Goal: Task Accomplishment & Management: Use online tool/utility

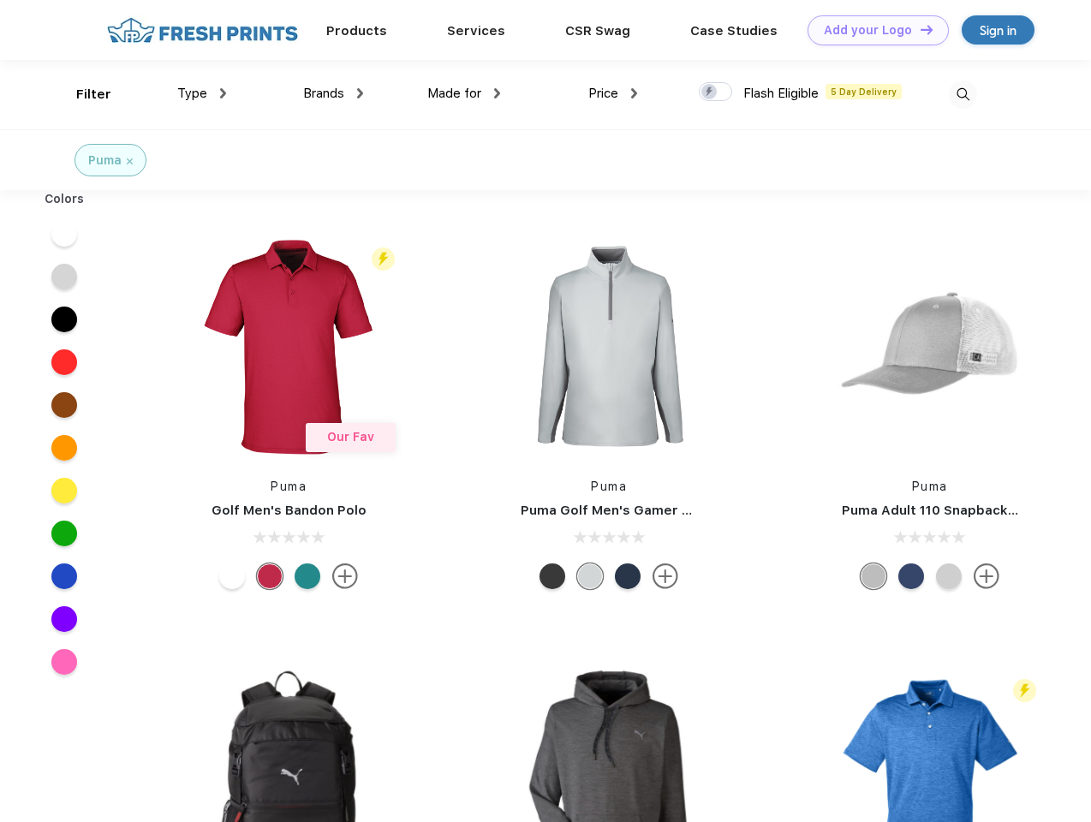
scroll to position [1, 0]
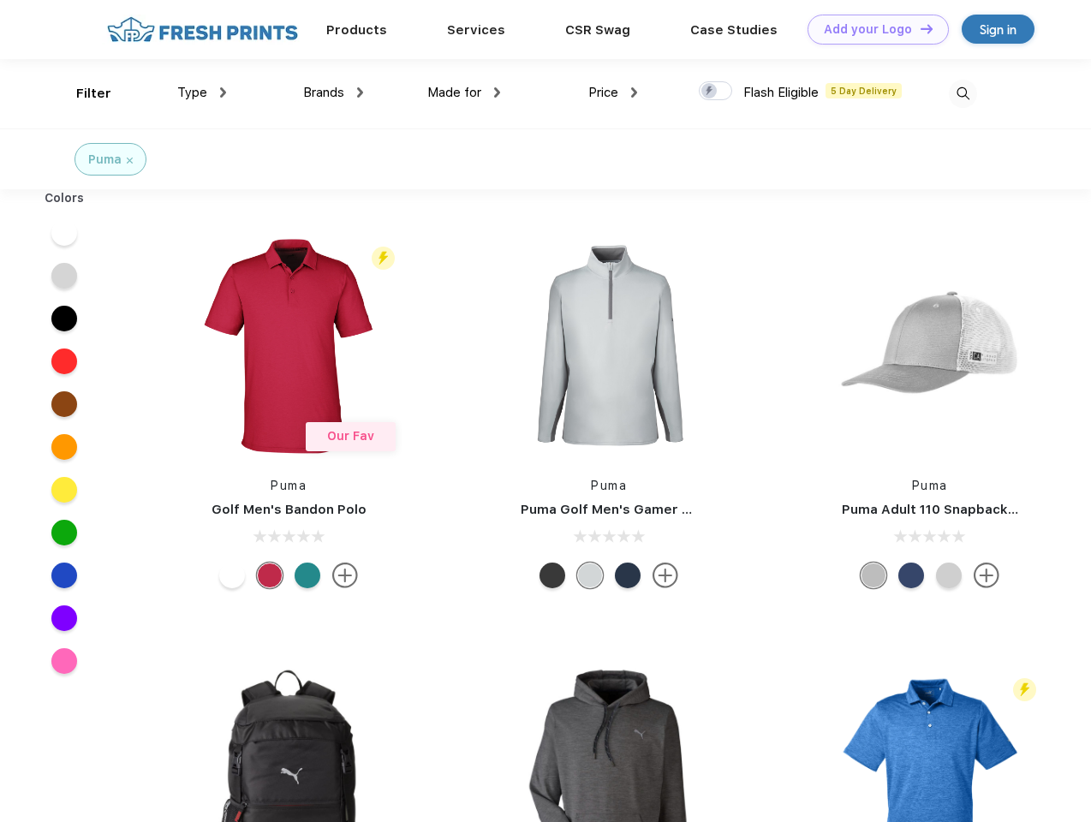
click at [872, 29] on link "Add your Logo Design Tool" at bounding box center [877, 30] width 141 height 30
click at [0, 0] on div "Design Tool" at bounding box center [0, 0] width 0 height 0
click at [919, 28] on link "Add your Logo Design Tool" at bounding box center [877, 30] width 141 height 30
click at [82, 93] on div "Filter" at bounding box center [93, 94] width 35 height 20
click at [202, 92] on span "Type" at bounding box center [192, 92] width 30 height 15
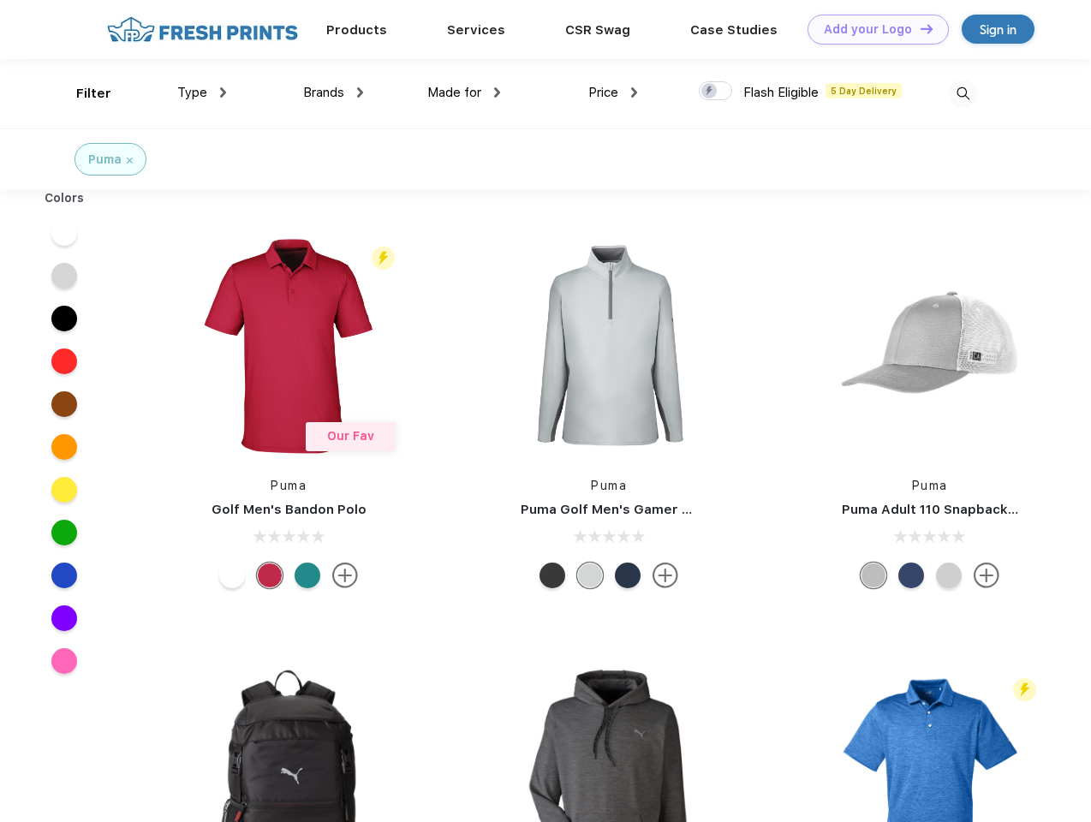
click at [333, 92] on span "Brands" at bounding box center [323, 92] width 41 height 15
click at [464, 92] on span "Made for" at bounding box center [454, 92] width 54 height 15
click at [613, 92] on span "Price" at bounding box center [603, 92] width 30 height 15
click at [716, 92] on div at bounding box center [715, 90] width 33 height 19
click at [710, 92] on input "checkbox" at bounding box center [704, 85] width 11 height 11
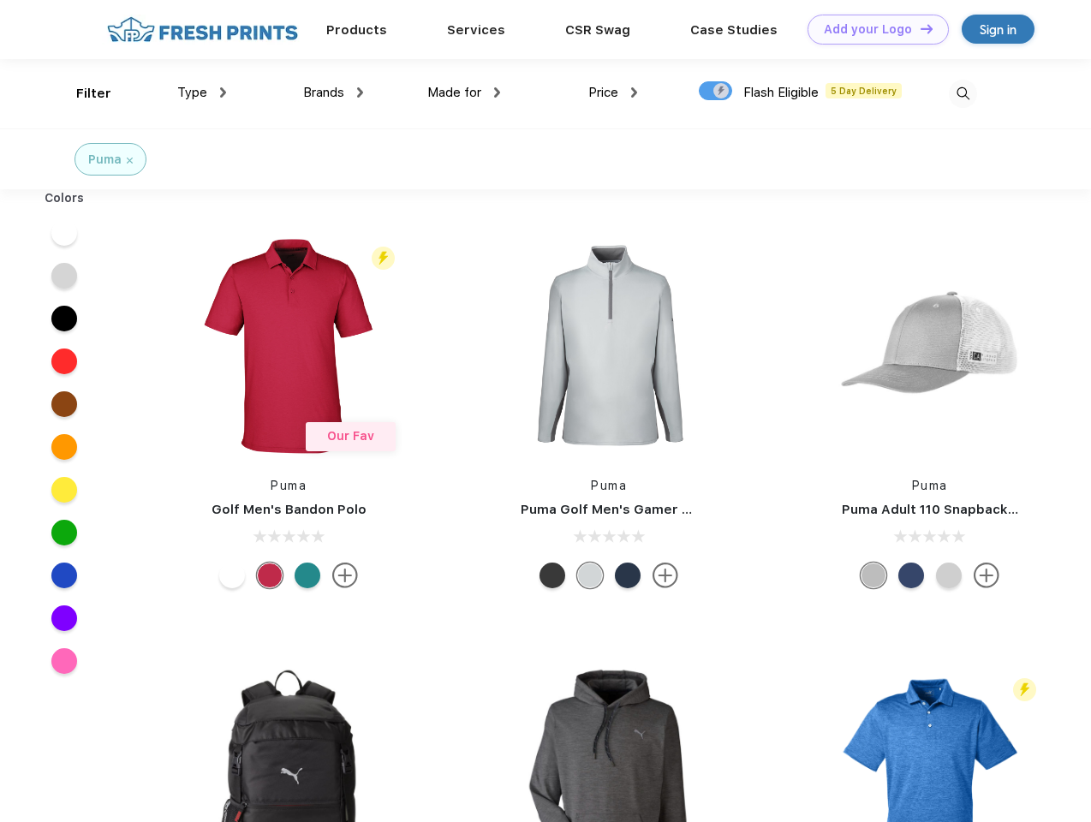
click at [962, 93] on img at bounding box center [963, 94] width 28 height 28
